Goal: Find specific page/section: Find specific page/section

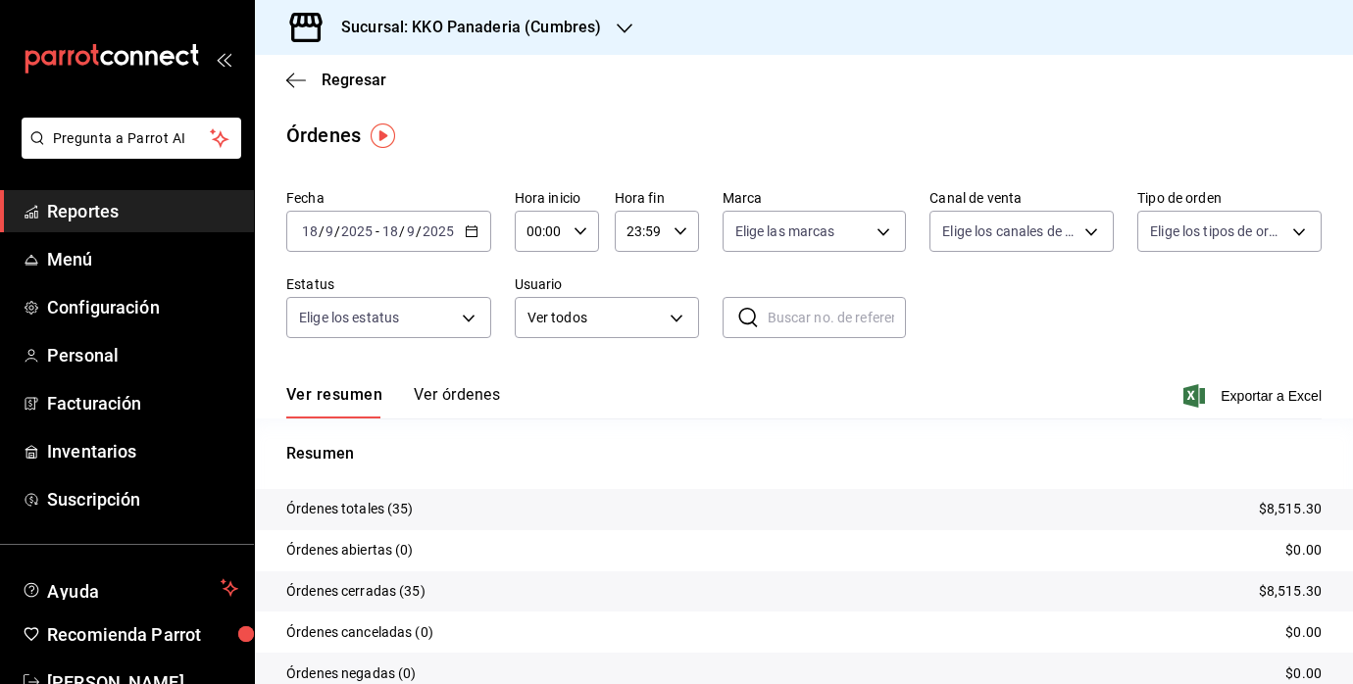
click at [78, 213] on span "Reportes" at bounding box center [142, 211] width 191 height 26
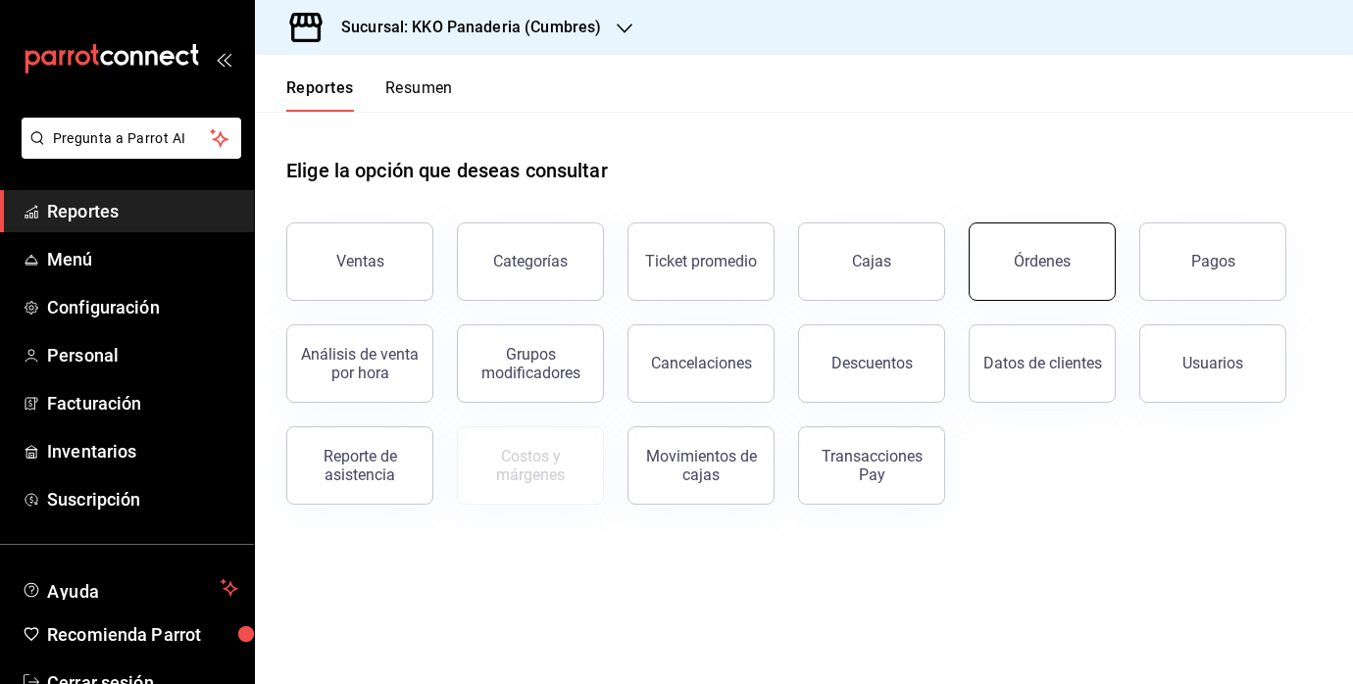
click at [1056, 257] on div "Órdenes" at bounding box center [1042, 261] width 57 height 19
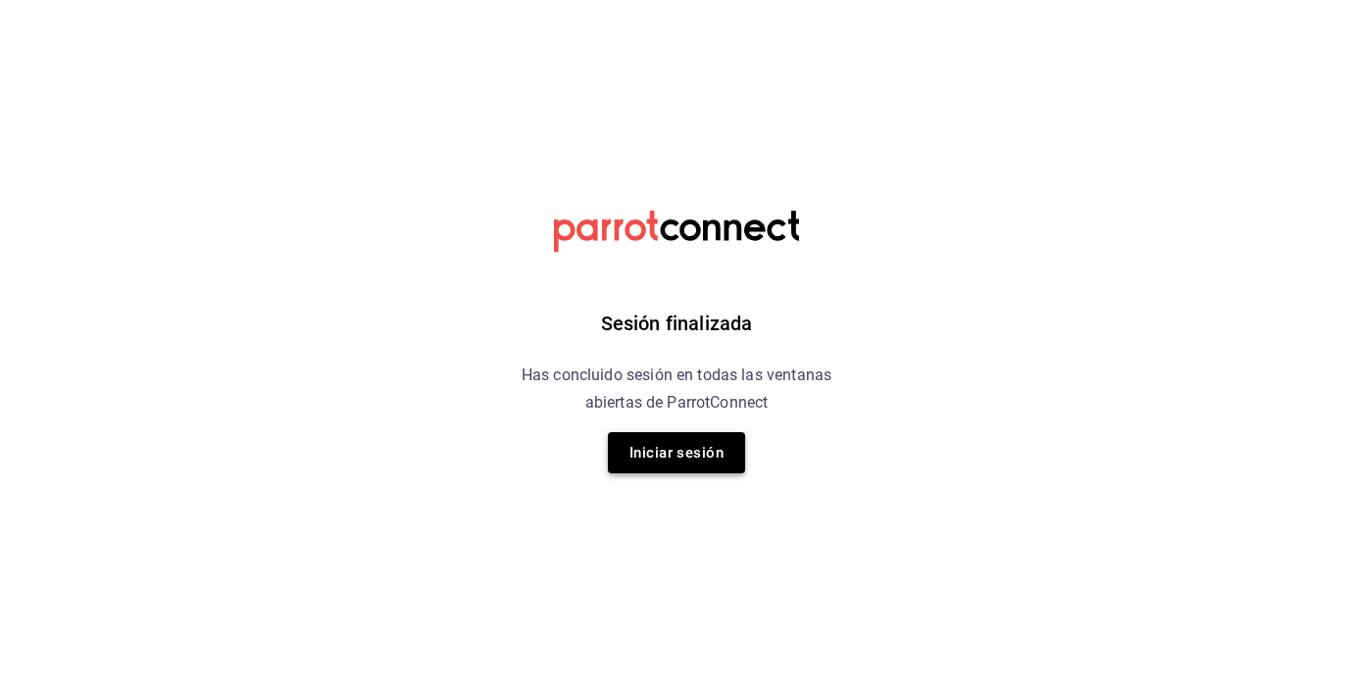
click at [655, 456] on button "Iniciar sesión" at bounding box center [676, 452] width 137 height 41
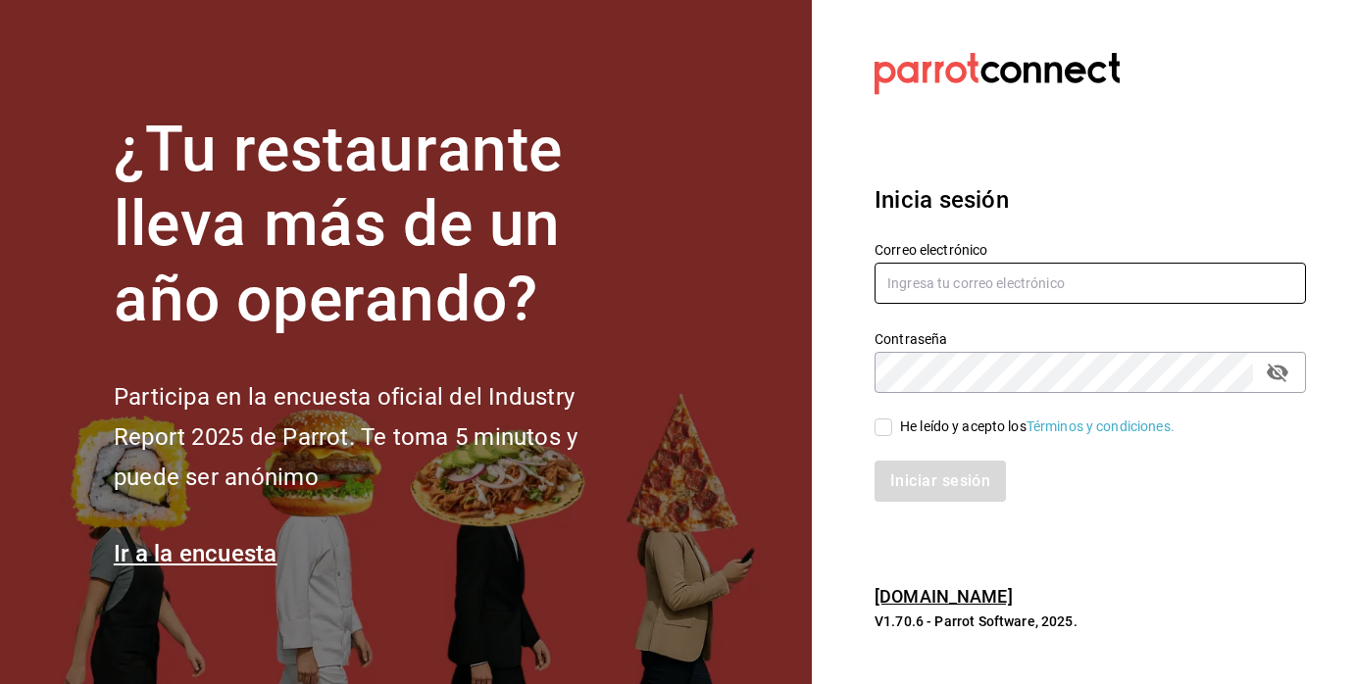
type input "felipecabello.chapa@gmail.com"
